Goal: Transaction & Acquisition: Purchase product/service

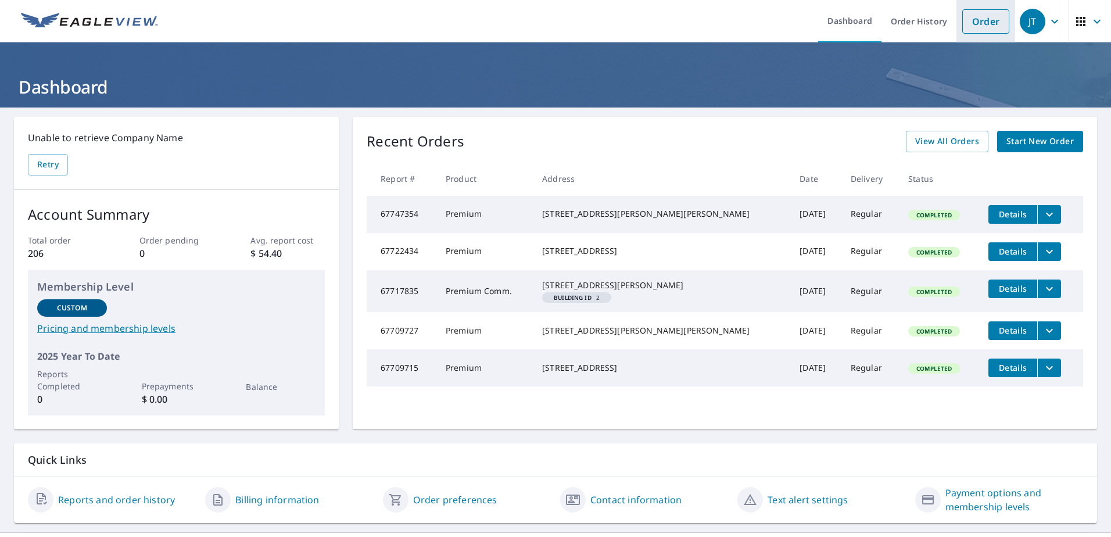
click at [979, 25] on link "Order" at bounding box center [985, 21] width 47 height 24
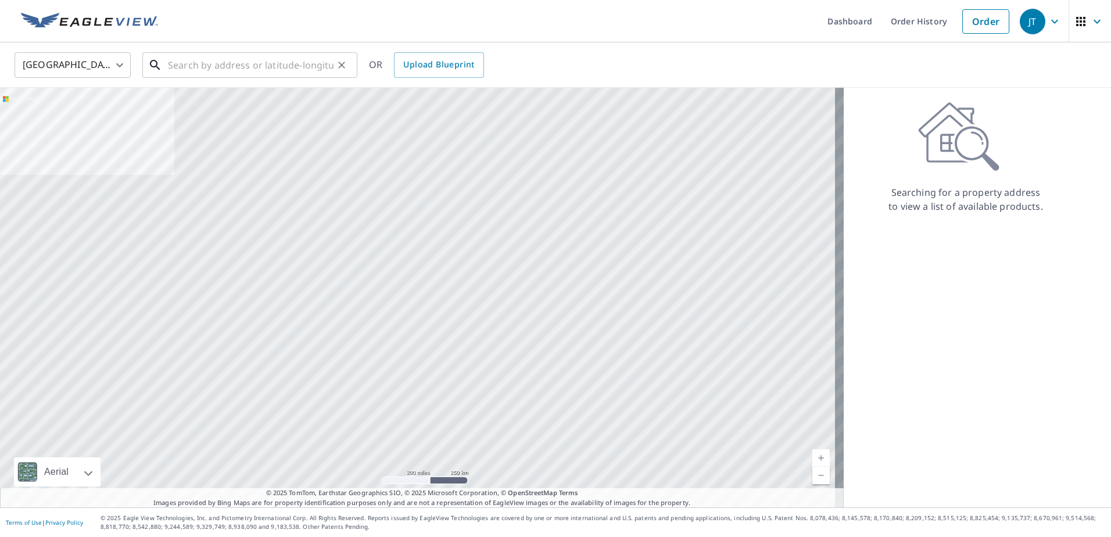
click at [306, 63] on input "text" at bounding box center [251, 65] width 166 height 33
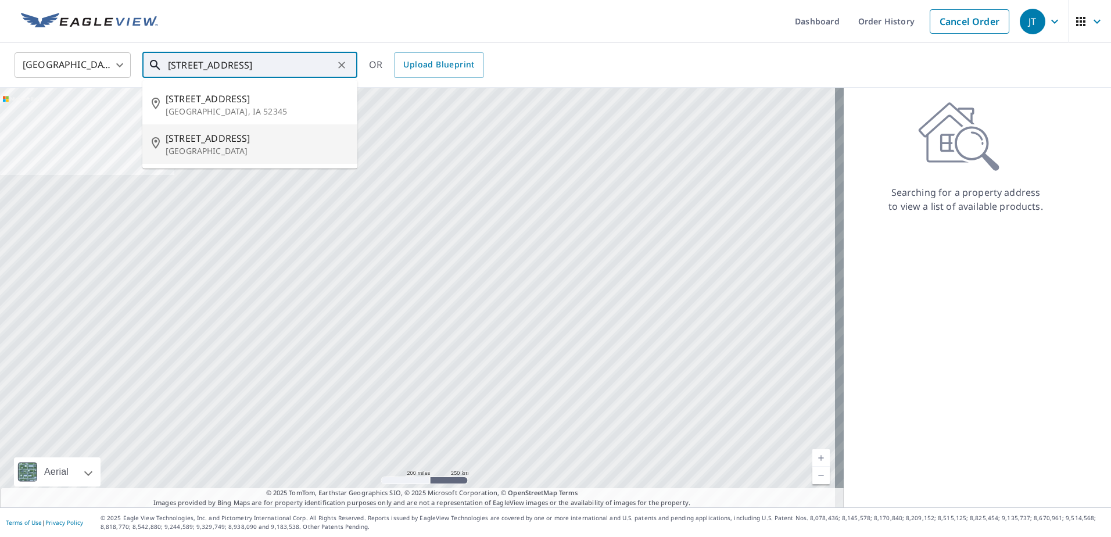
click at [247, 144] on span "[STREET_ADDRESS]" at bounding box center [257, 138] width 182 height 14
type input "[STREET_ADDRESS]"
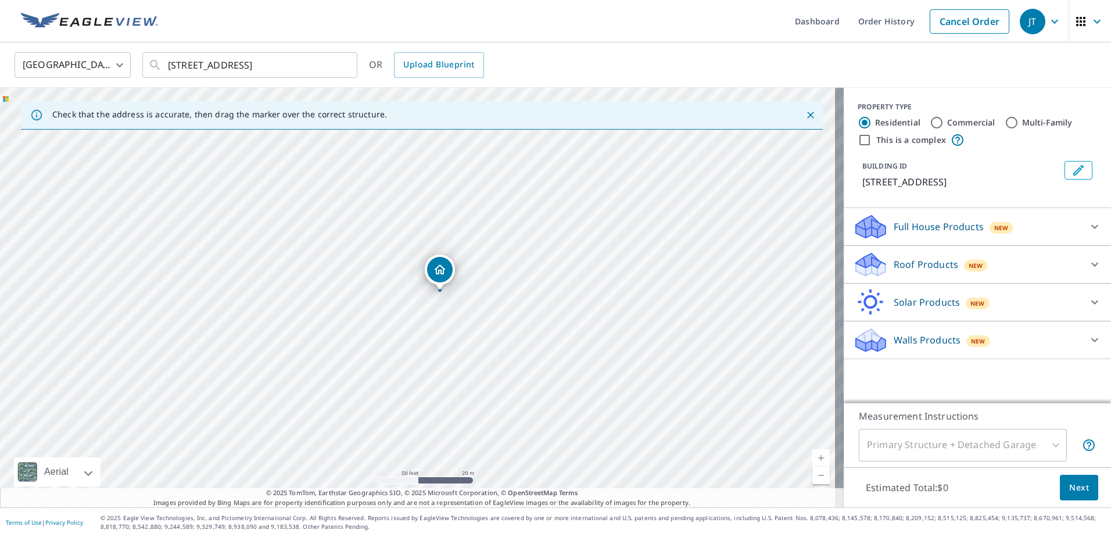
drag, startPoint x: 439, startPoint y: 331, endPoint x: 461, endPoint y: 326, distance: 22.7
click at [461, 326] on div "[STREET_ADDRESS]" at bounding box center [422, 297] width 844 height 419
click at [863, 260] on icon at bounding box center [871, 260] width 30 height 15
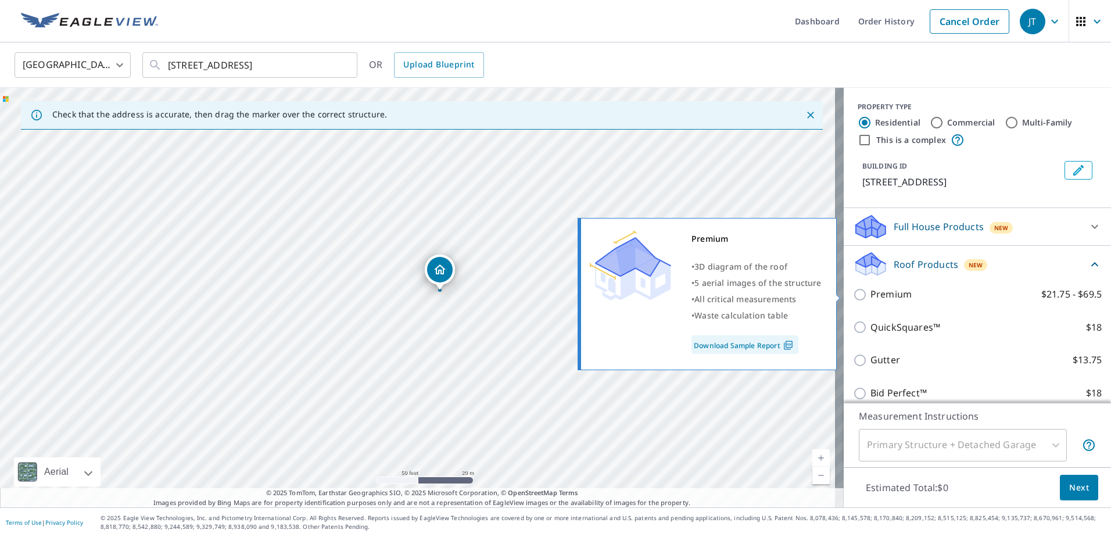
click at [853, 296] on input "Premium $21.75 - $69.5" at bounding box center [861, 295] width 17 height 14
checkbox input "true"
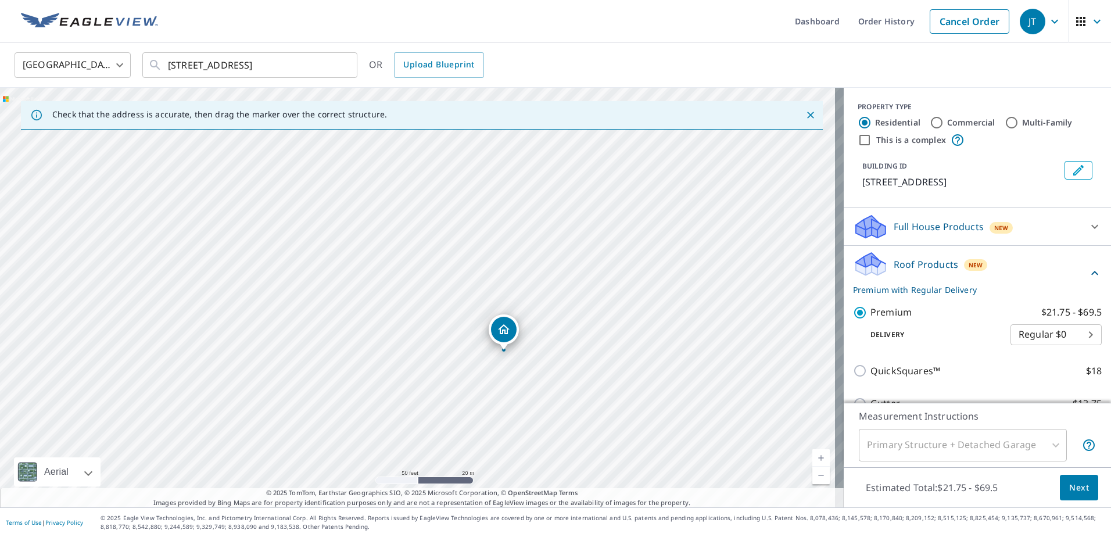
drag, startPoint x: 526, startPoint y: 363, endPoint x: 612, endPoint y: 418, distance: 101.9
click at [612, 418] on div "[STREET_ADDRESS]" at bounding box center [422, 297] width 844 height 419
click at [1078, 494] on span "Next" at bounding box center [1079, 487] width 20 height 15
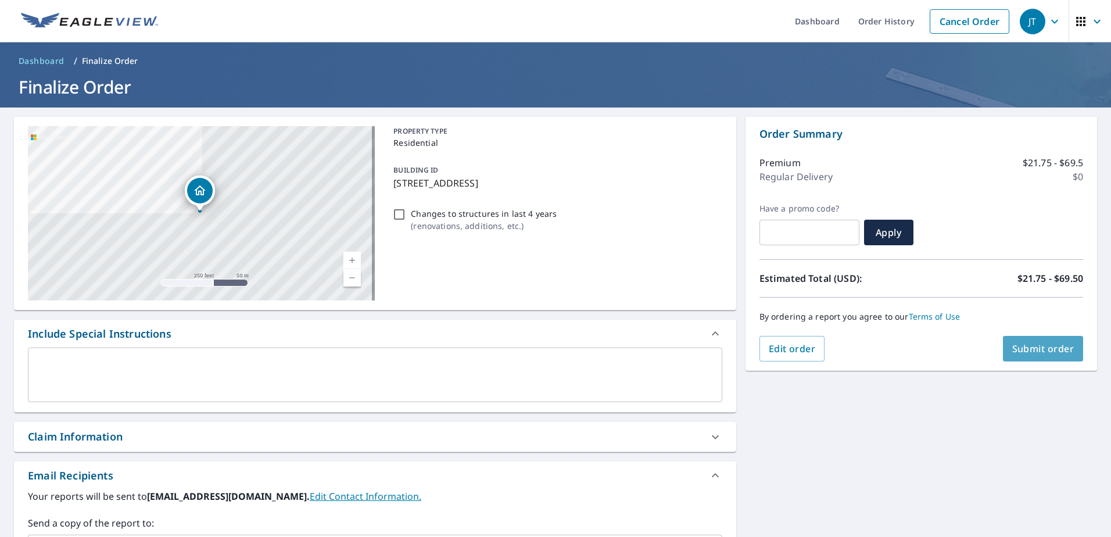
click at [1034, 350] on span "Submit order" at bounding box center [1043, 348] width 62 height 13
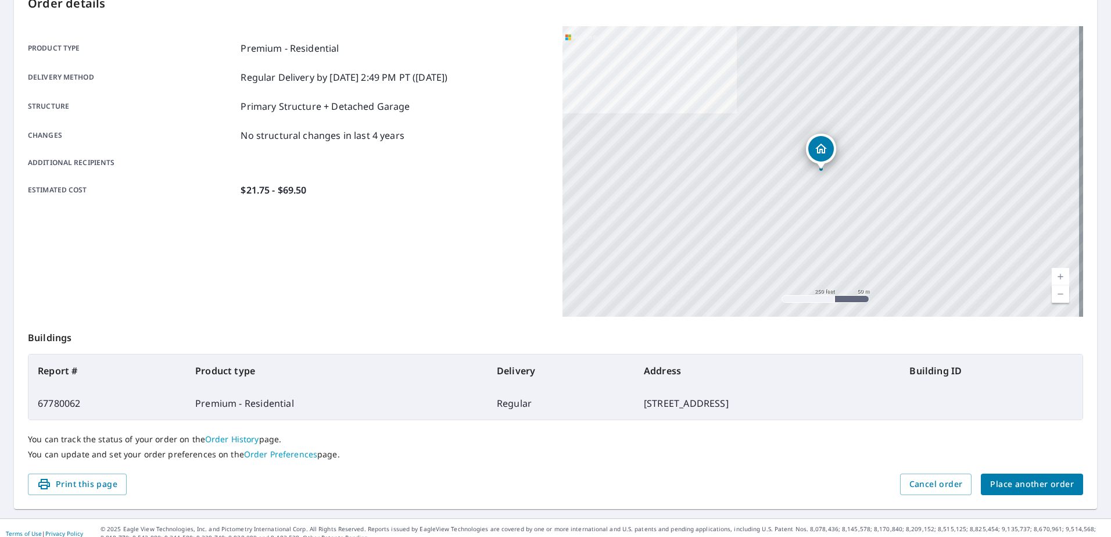
scroll to position [147, 0]
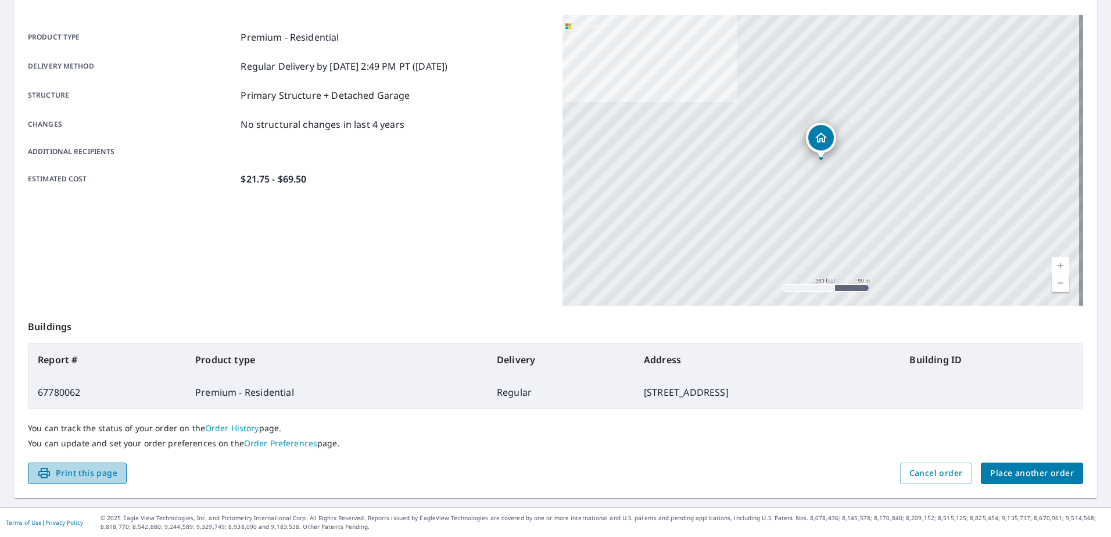
click at [98, 467] on span "Print this page" at bounding box center [77, 473] width 80 height 15
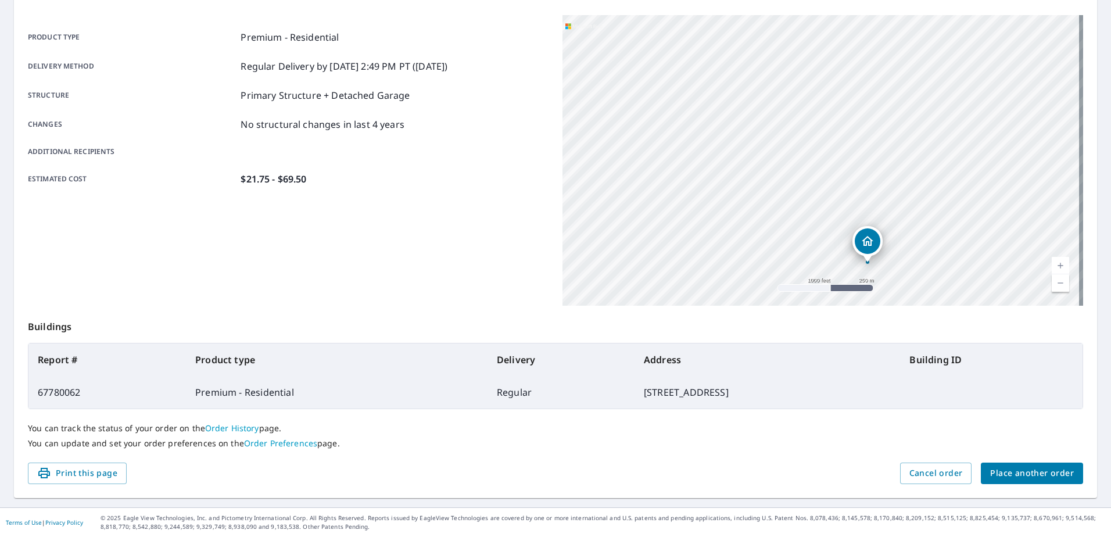
click at [272, 443] on link "Order Preferences" at bounding box center [280, 442] width 73 height 11
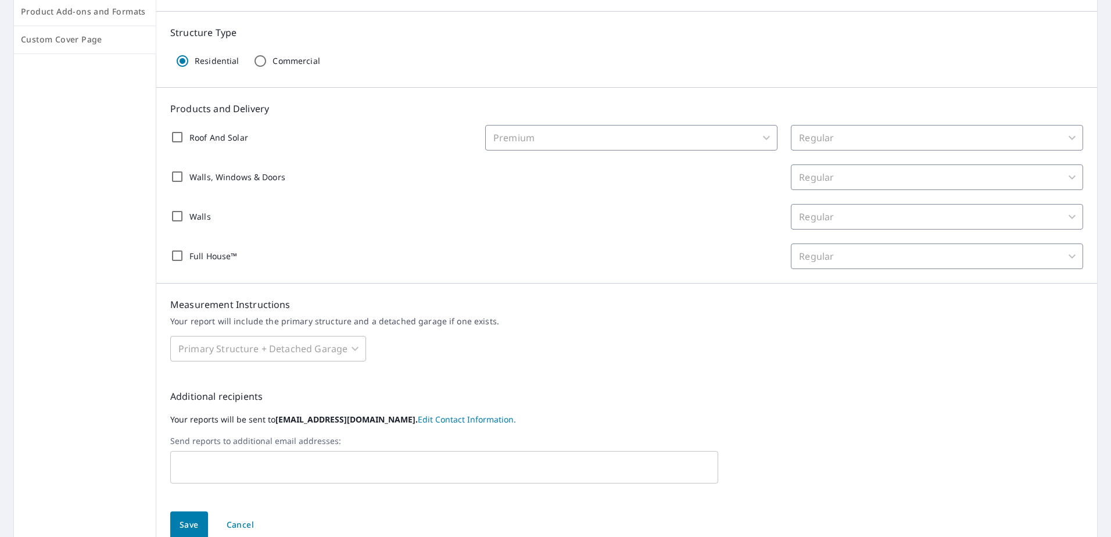
scroll to position [229, 0]
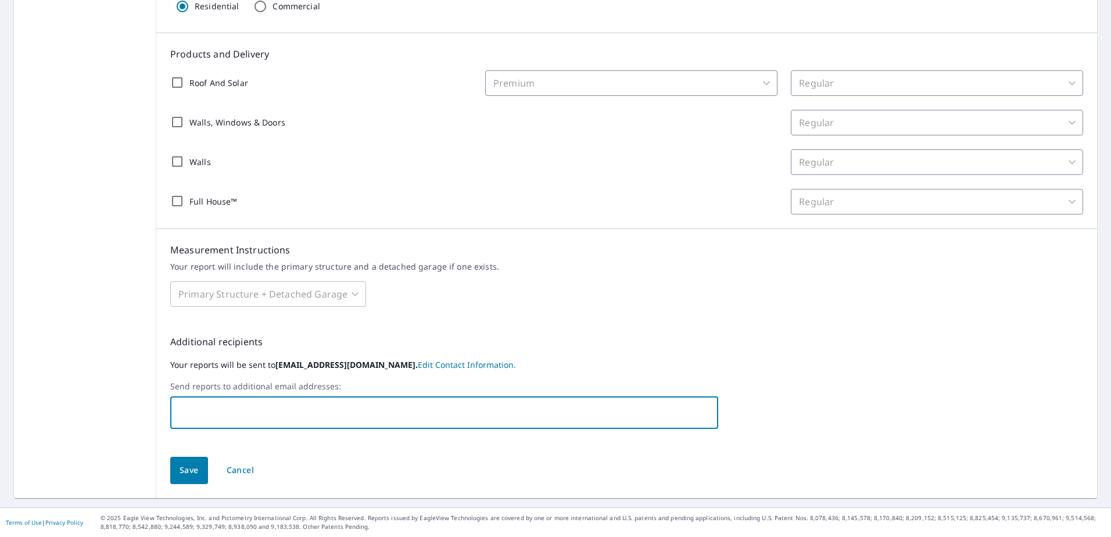
click at [241, 411] on input "text" at bounding box center [435, 412] width 520 height 22
type input "[PERSON_NAME][EMAIL_ADDRESS][PERSON_NAME][DOMAIN_NAME]"
click at [700, 413] on icon "Clear" at bounding box center [706, 413] width 12 height 12
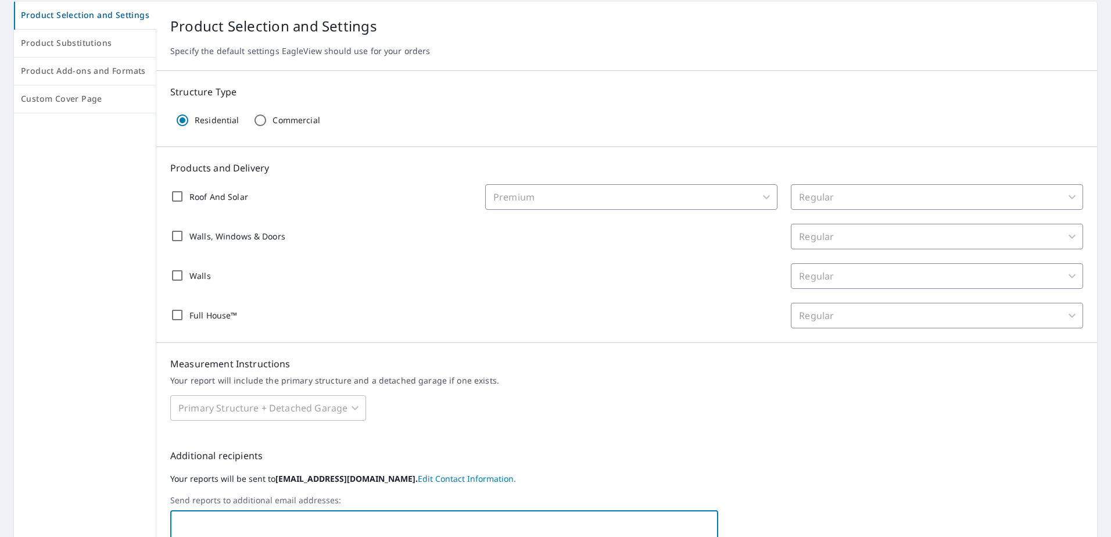
scroll to position [0, 0]
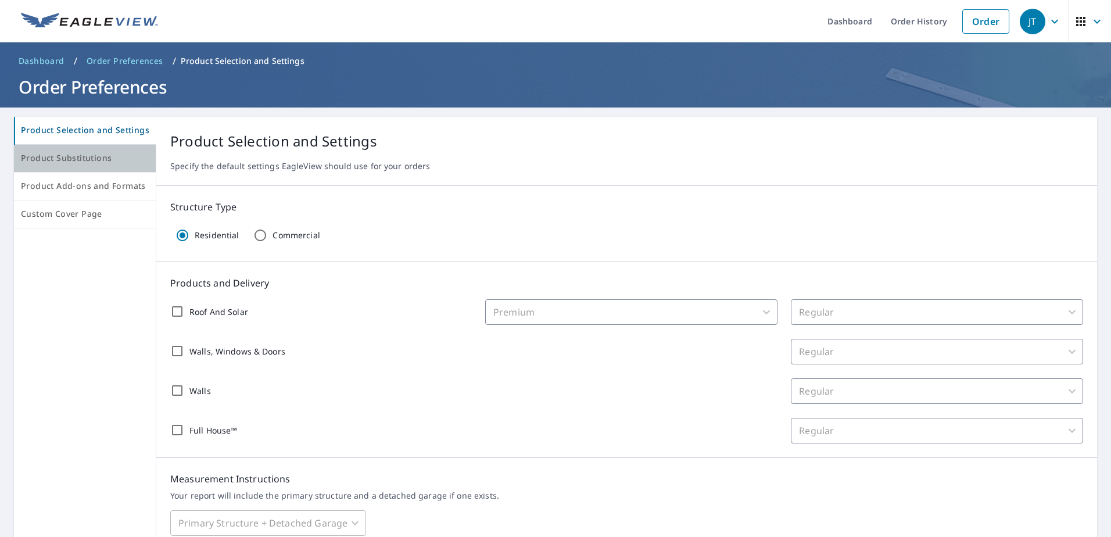
click at [87, 162] on span "Product Substitutions" at bounding box center [85, 158] width 128 height 15
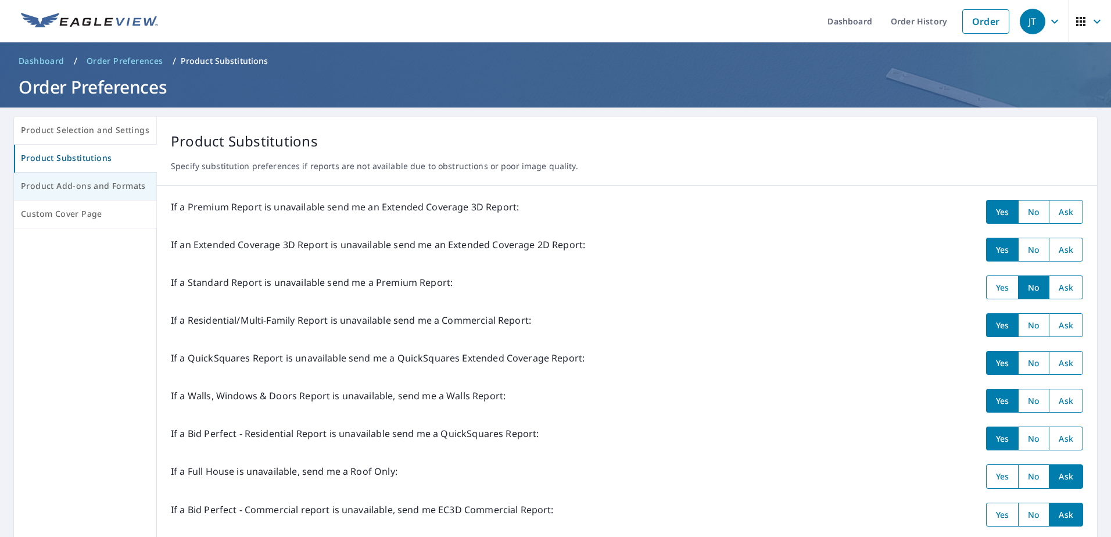
click at [90, 181] on span "Product Add-ons and Formats" at bounding box center [85, 186] width 128 height 15
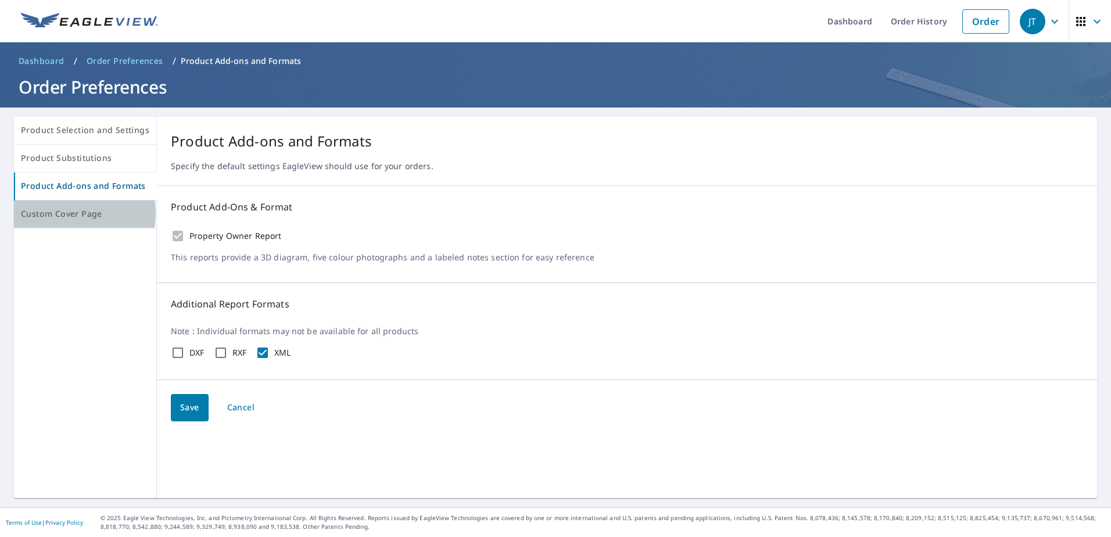
click at [82, 213] on span "Custom Cover Page" at bounding box center [85, 214] width 128 height 15
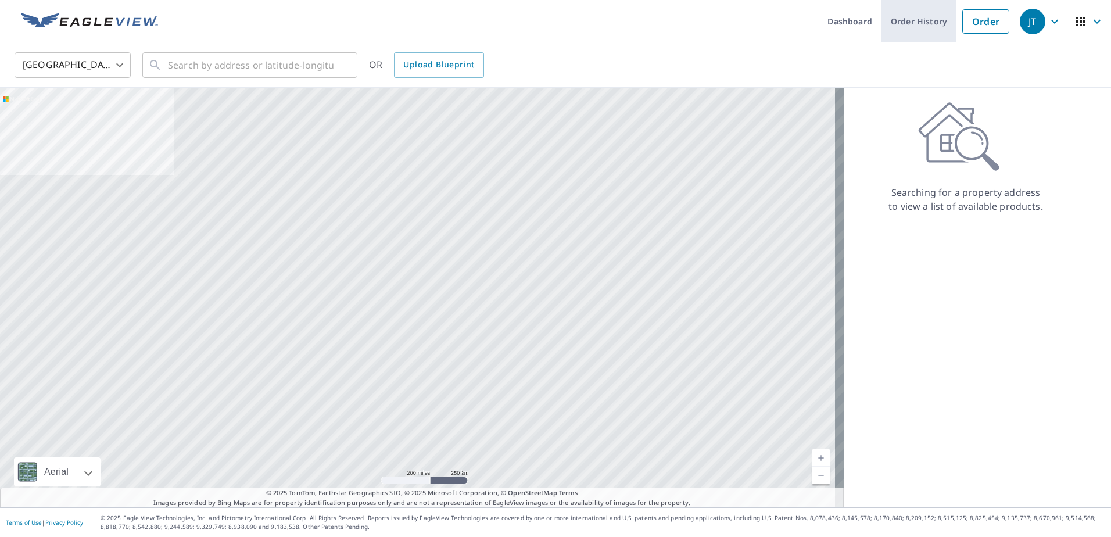
click at [919, 21] on link "Order History" at bounding box center [918, 21] width 75 height 42
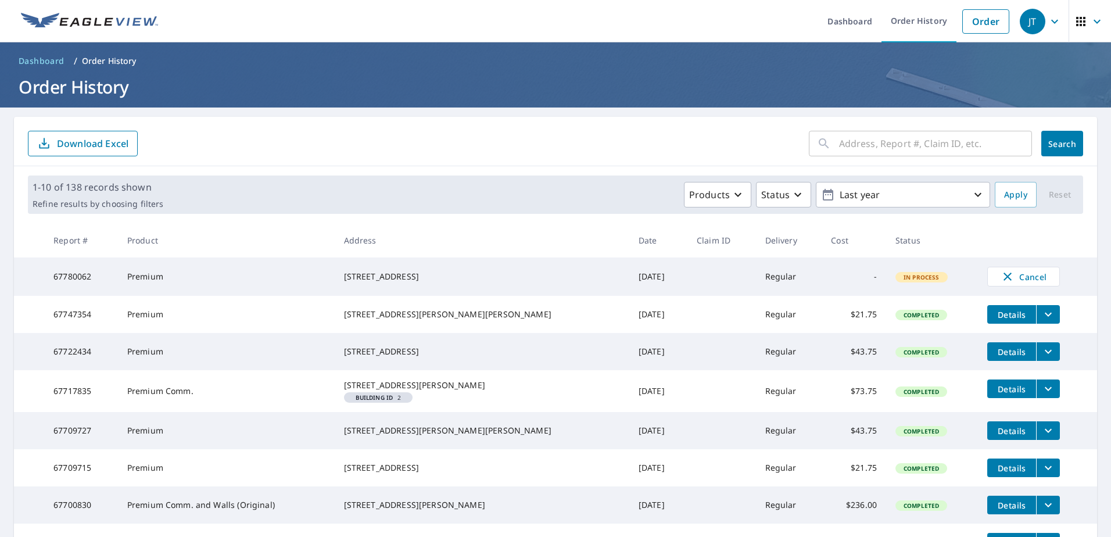
click at [386, 275] on div "[STREET_ADDRESS]" at bounding box center [482, 277] width 276 height 12
click at [335, 272] on td "Premium" at bounding box center [226, 276] width 217 height 38
click at [987, 319] on button "Details" at bounding box center [1011, 314] width 49 height 19
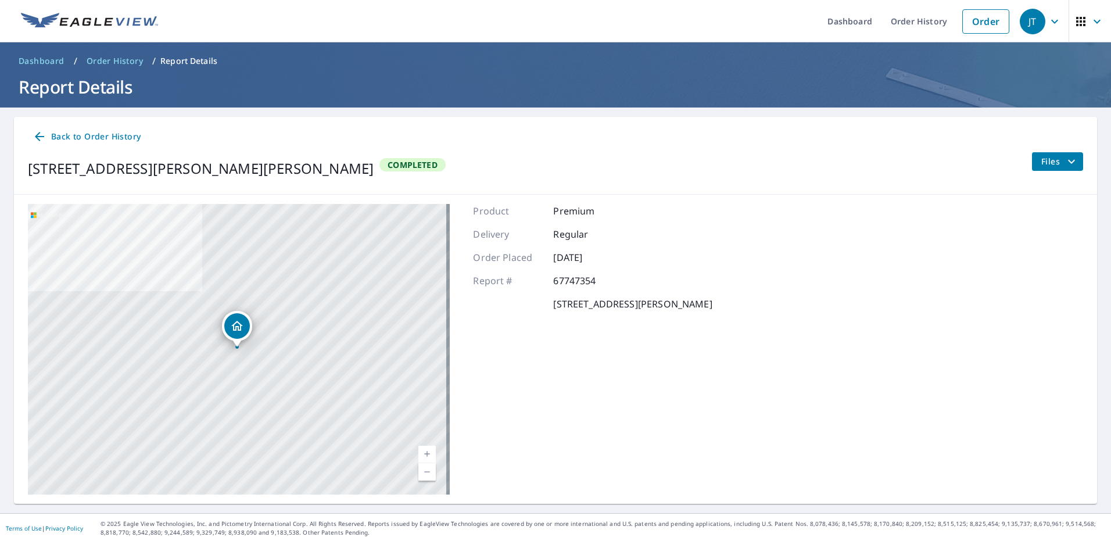
click at [1041, 162] on span "Files" at bounding box center [1059, 162] width 37 height 14
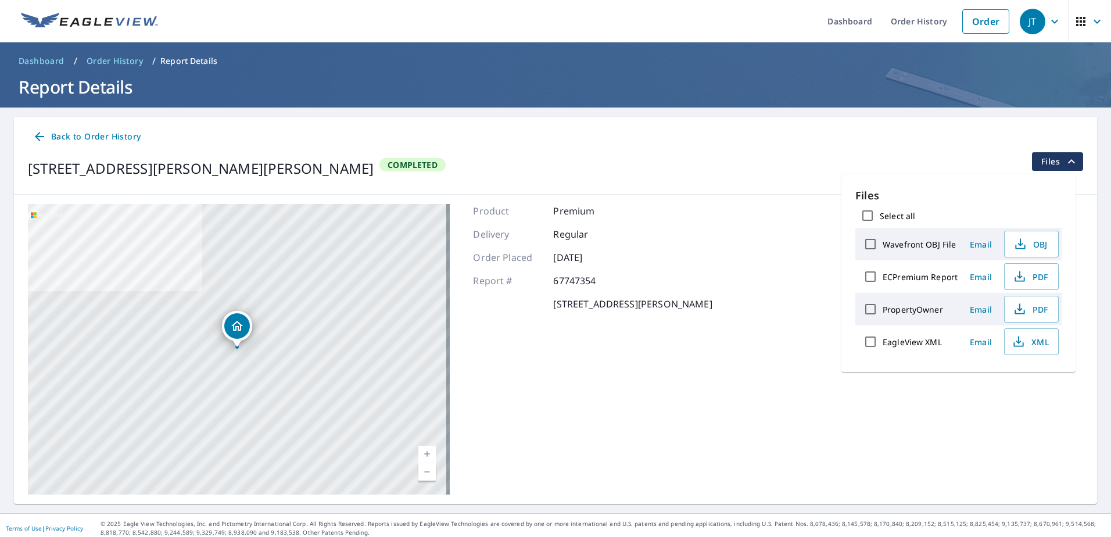
click at [705, 163] on div "[STREET_ADDRESS][PERSON_NAME][PERSON_NAME] Completed Files" at bounding box center [555, 168] width 1055 height 33
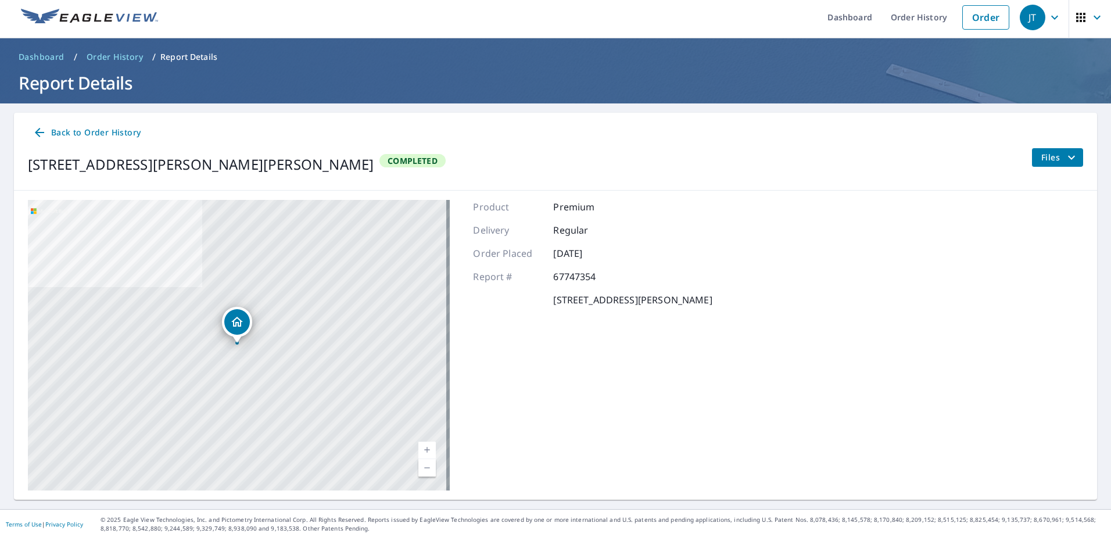
scroll to position [6, 0]
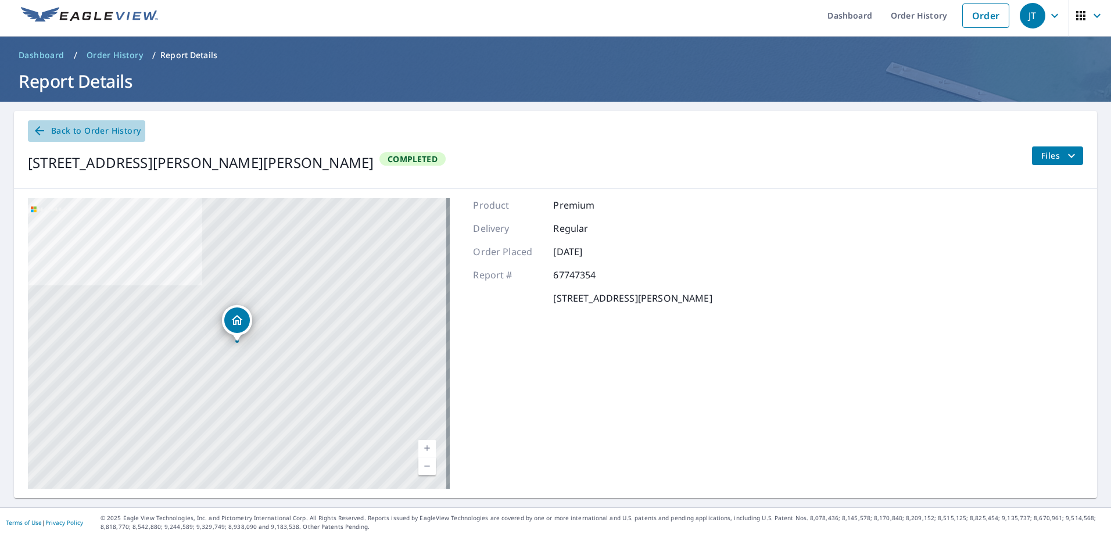
click at [113, 132] on span "Back to Order History" at bounding box center [87, 131] width 108 height 15
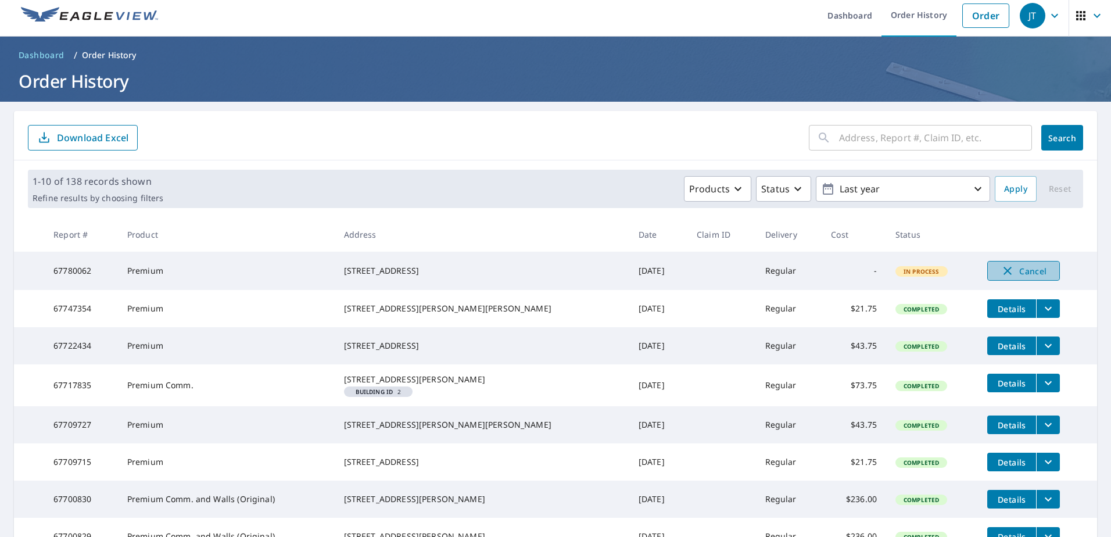
click at [1000, 270] on icon "button" at bounding box center [1007, 271] width 14 height 14
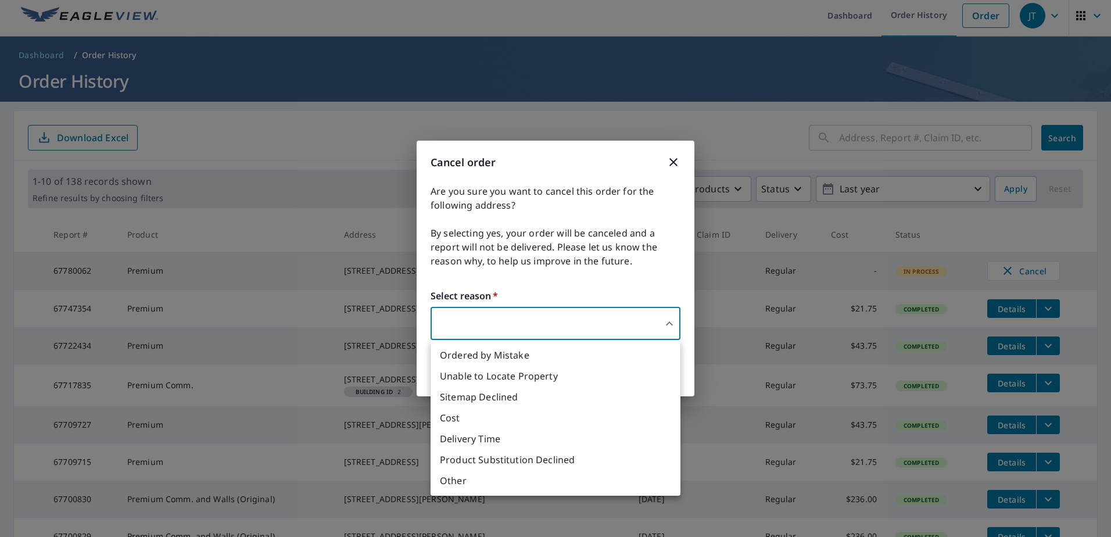
click at [543, 327] on body "JT JT Dashboard Order History Order JT Dashboard / Order History Order History …" at bounding box center [555, 268] width 1111 height 537
click at [466, 478] on li "Other" at bounding box center [555, 480] width 250 height 21
type input "36"
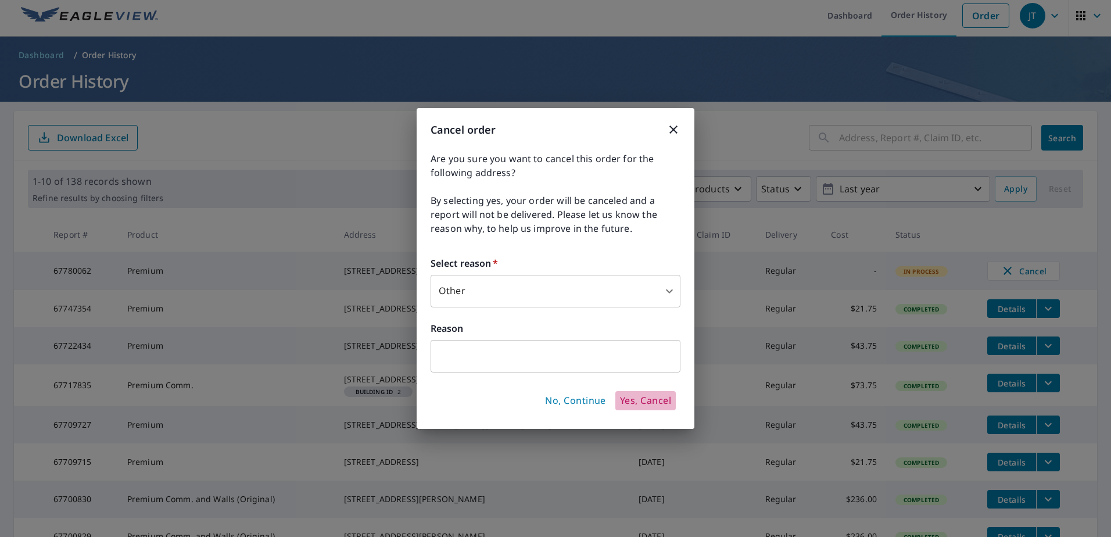
click at [632, 399] on span "Yes, Cancel" at bounding box center [645, 400] width 51 height 13
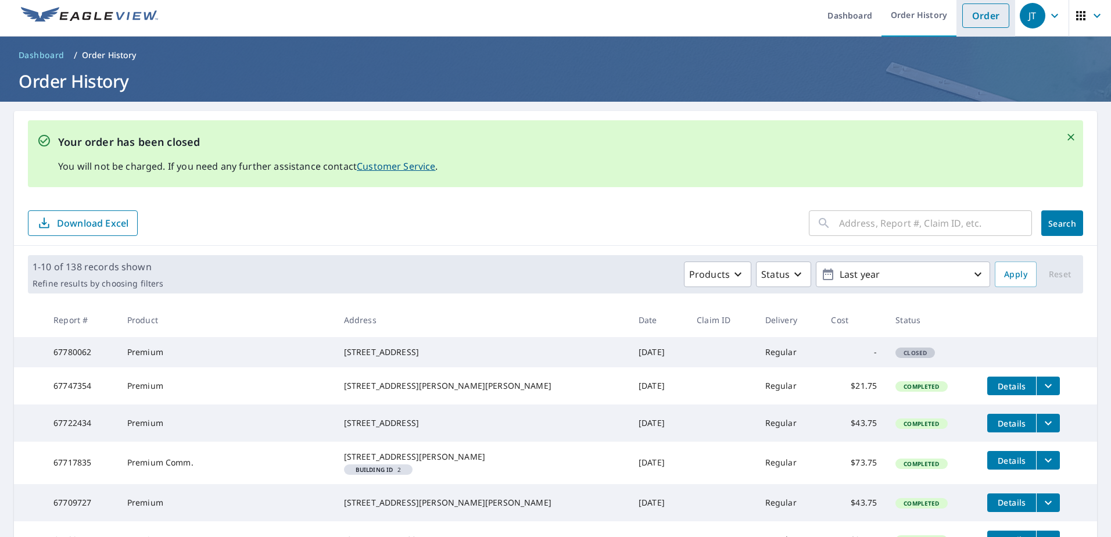
click at [975, 19] on link "Order" at bounding box center [985, 15] width 47 height 24
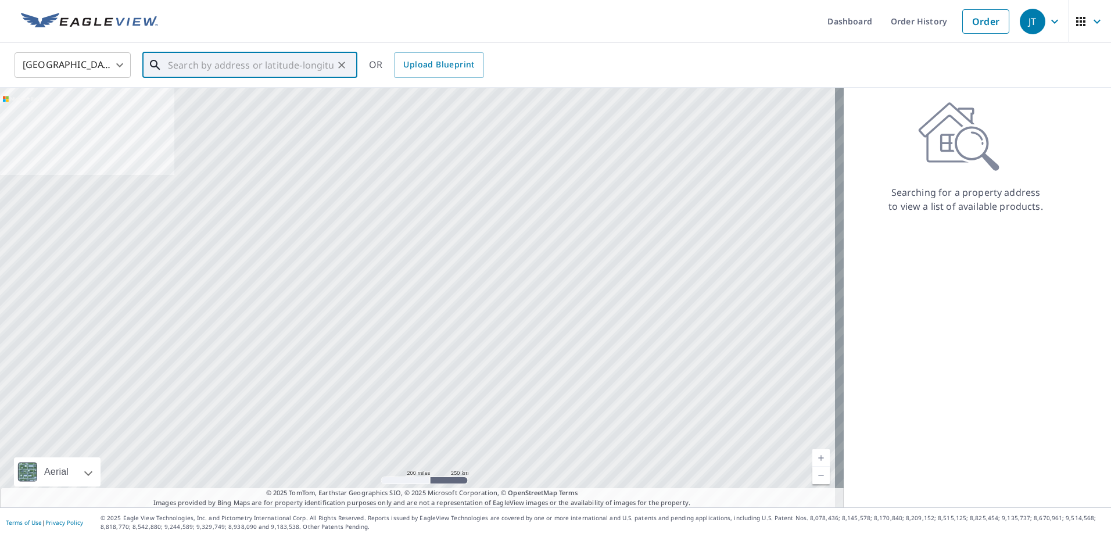
click at [267, 70] on input "text" at bounding box center [251, 65] width 166 height 33
click at [188, 64] on input "text" at bounding box center [251, 65] width 166 height 33
paste input "[STREET_ADDRESS]"
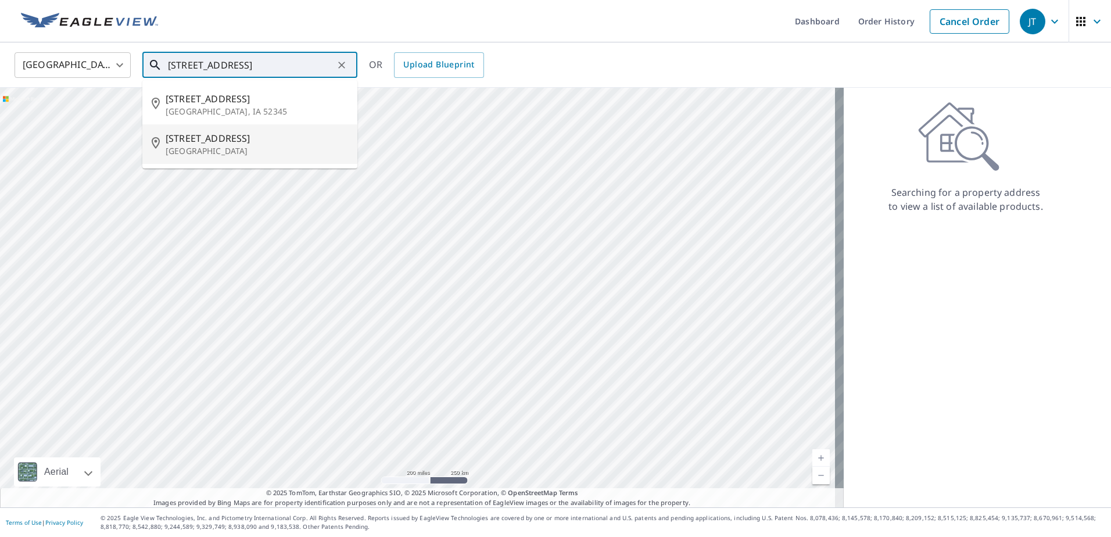
click at [253, 139] on span "[STREET_ADDRESS]" at bounding box center [257, 138] width 182 height 14
type input "[STREET_ADDRESS]"
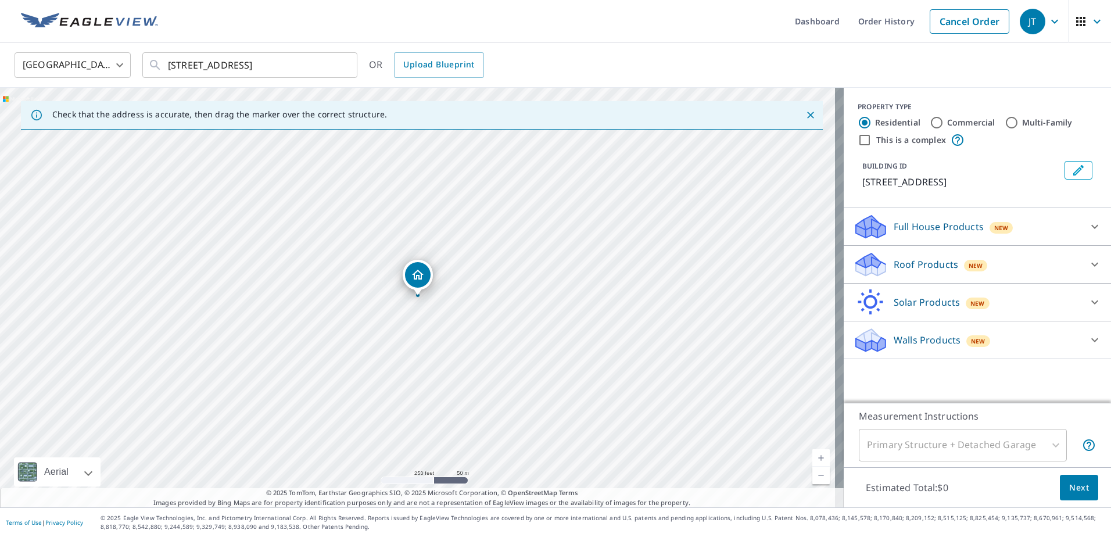
click at [1088, 264] on icon at bounding box center [1095, 264] width 14 height 14
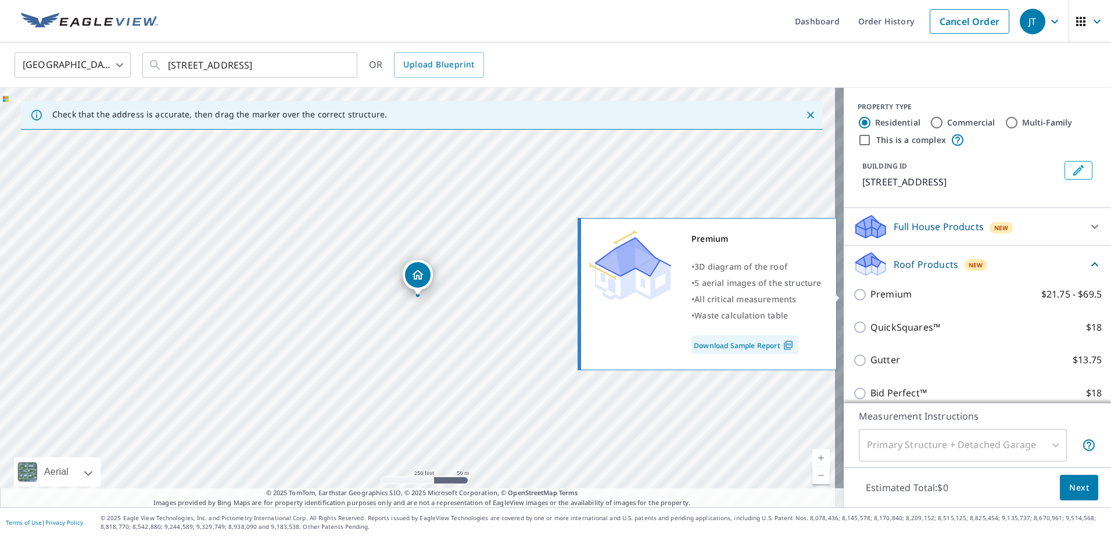
click at [853, 295] on input "Premium $21.75 - $69.5" at bounding box center [861, 295] width 17 height 14
checkbox input "true"
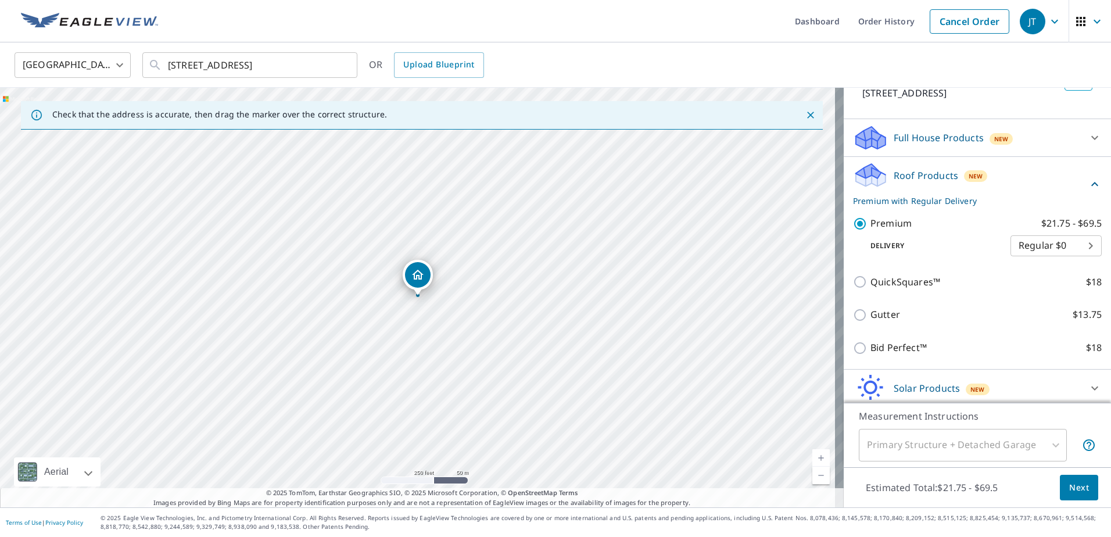
scroll to position [116, 0]
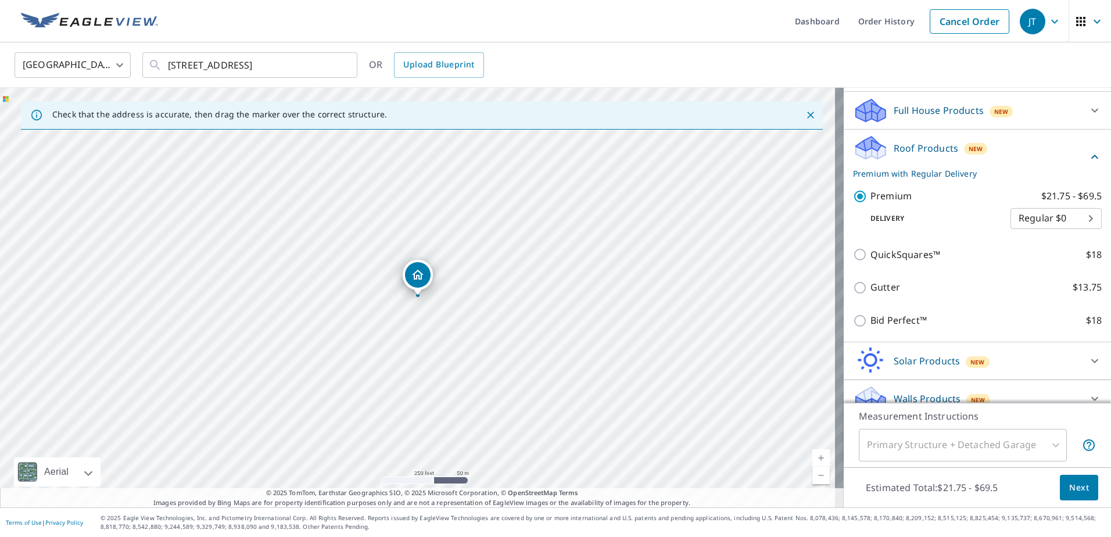
click at [1071, 490] on span "Next" at bounding box center [1079, 487] width 20 height 15
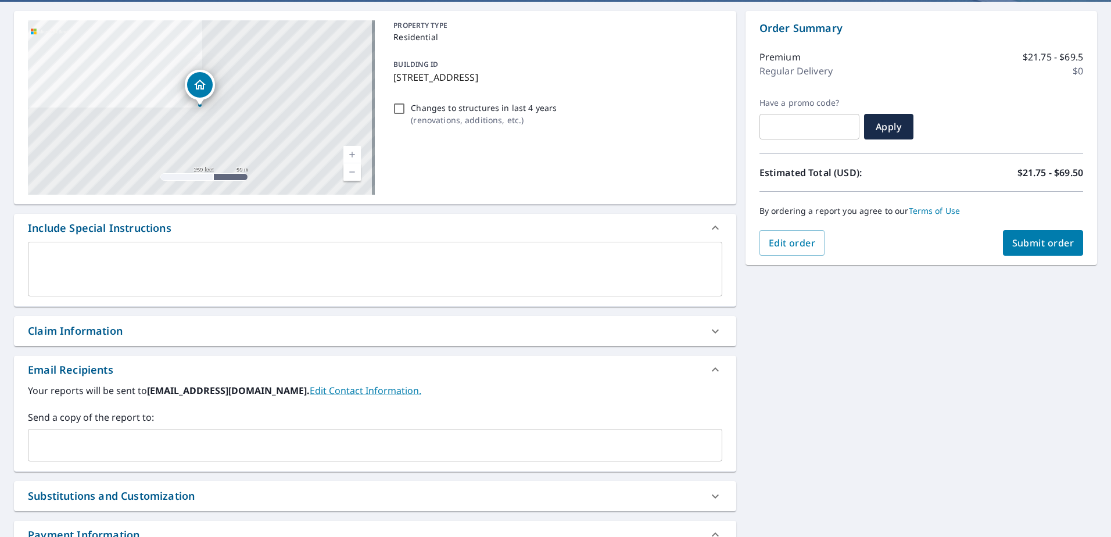
scroll to position [174, 0]
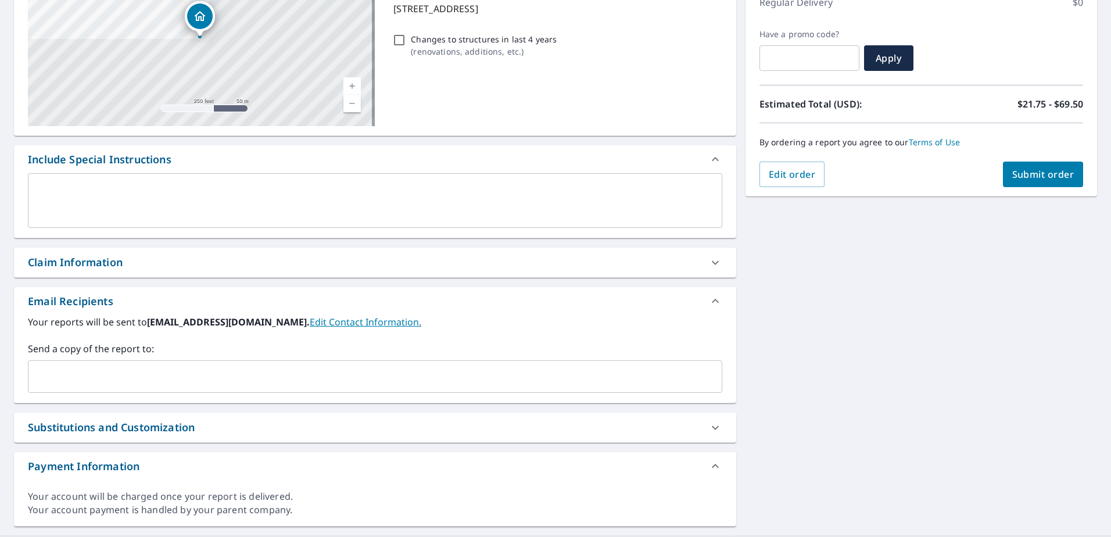
click at [184, 363] on div "​" at bounding box center [375, 376] width 694 height 33
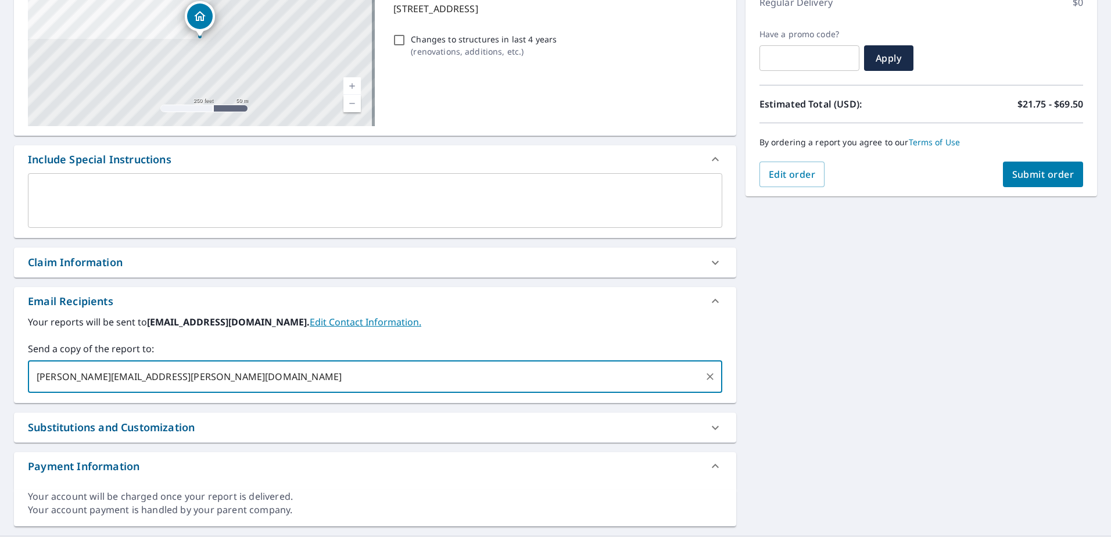
type input "[PERSON_NAME][EMAIL_ADDRESS][PERSON_NAME][DOMAIN_NAME]"
type input "[PERSON_NAME]"
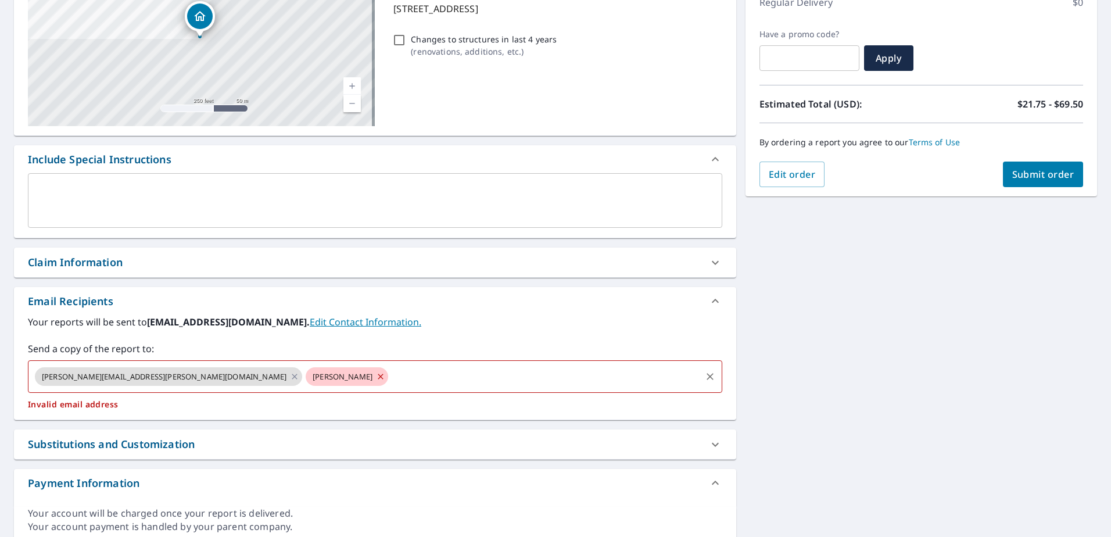
click at [376, 381] on icon at bounding box center [380, 376] width 9 height 13
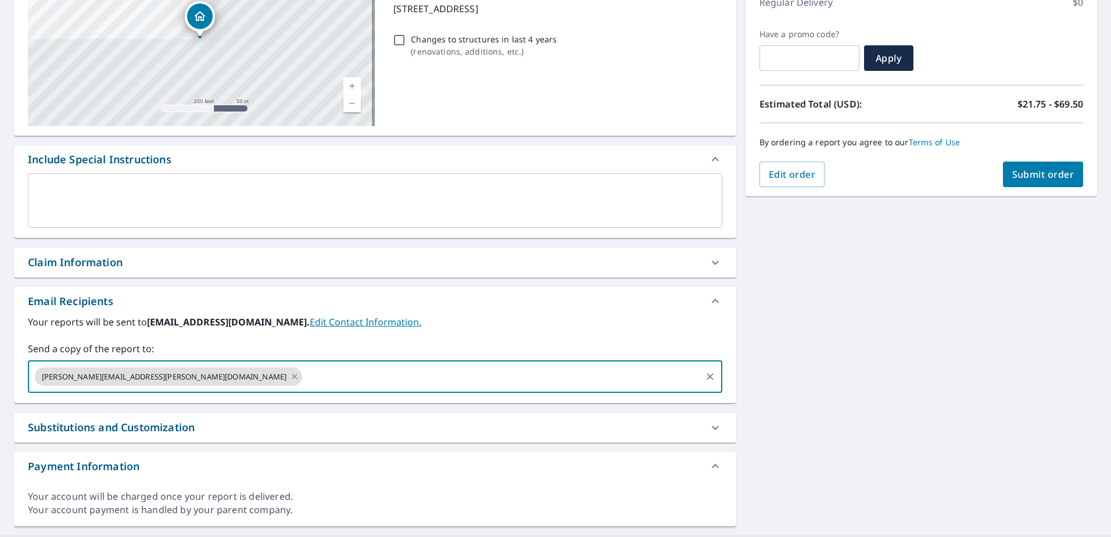
paste input "[PERSON_NAME][EMAIL_ADDRESS][PERSON_NAME][DOMAIN_NAME]"
type input "[PERSON_NAME][EMAIL_ADDRESS][PERSON_NAME][DOMAIN_NAME]"
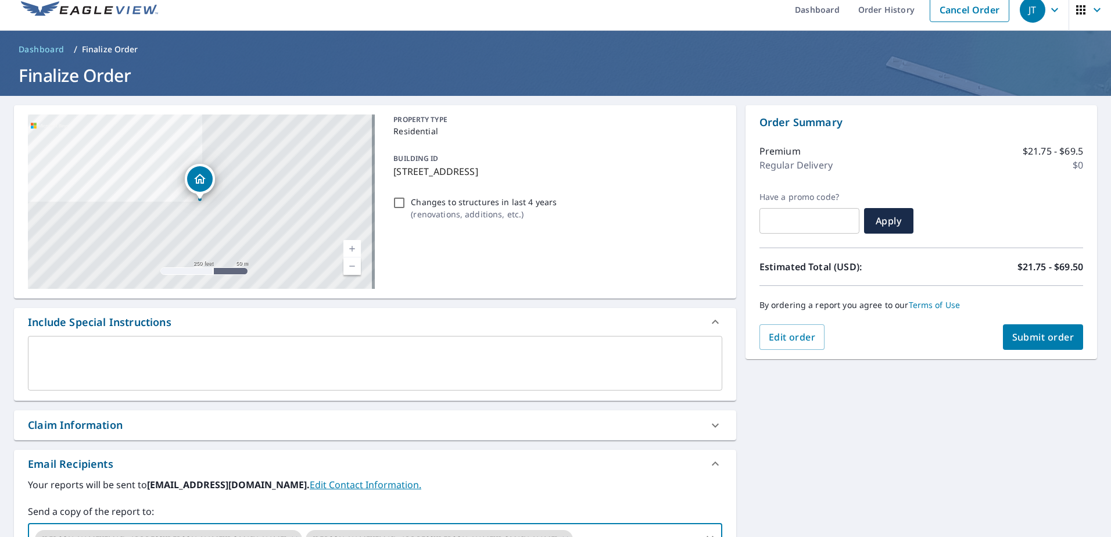
scroll to position [0, 0]
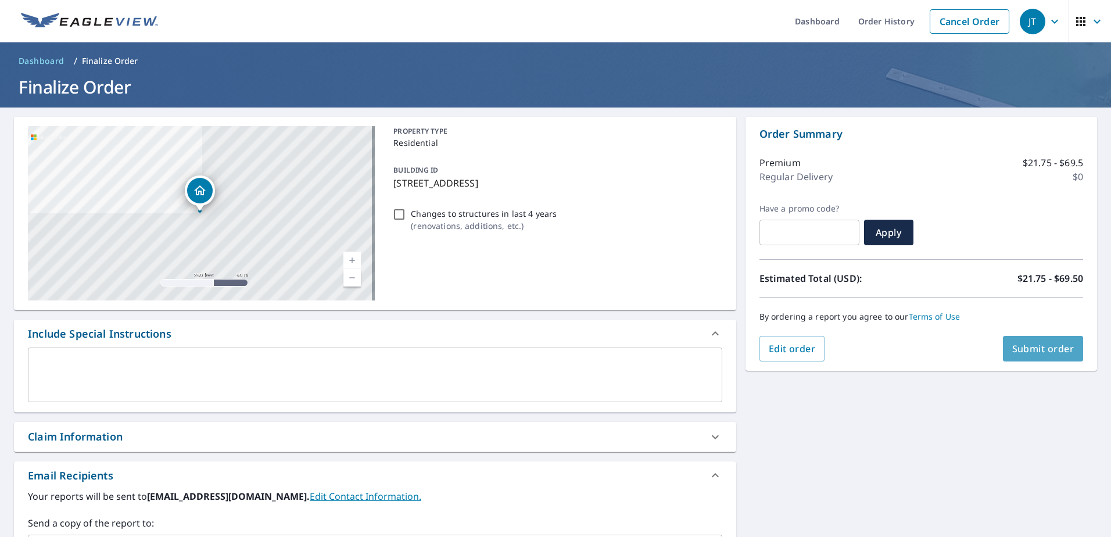
click at [1013, 346] on span "Submit order" at bounding box center [1043, 348] width 62 height 13
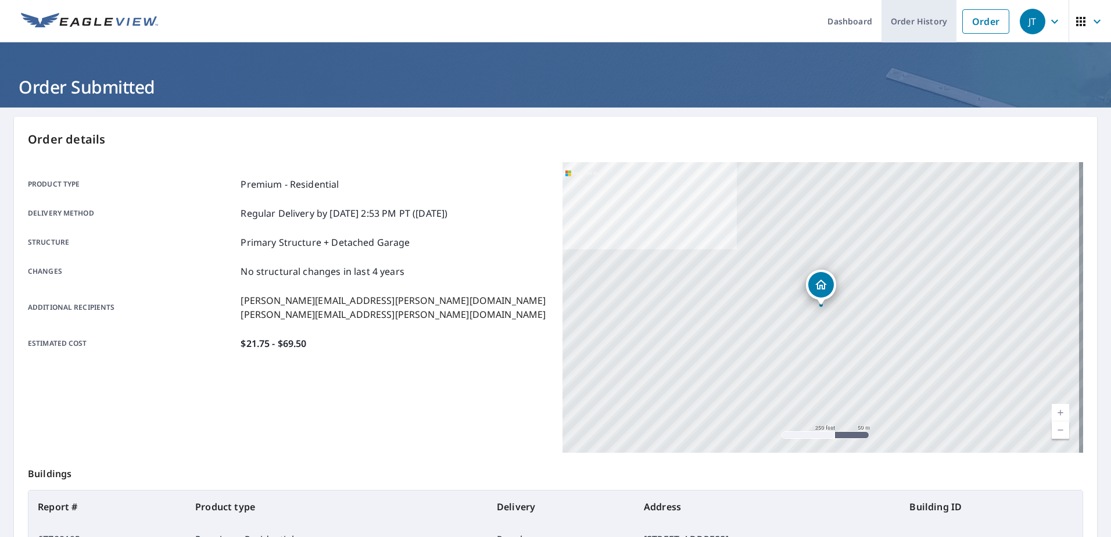
click at [896, 23] on link "Order History" at bounding box center [918, 21] width 75 height 42
